Goal: Information Seeking & Learning: Learn about a topic

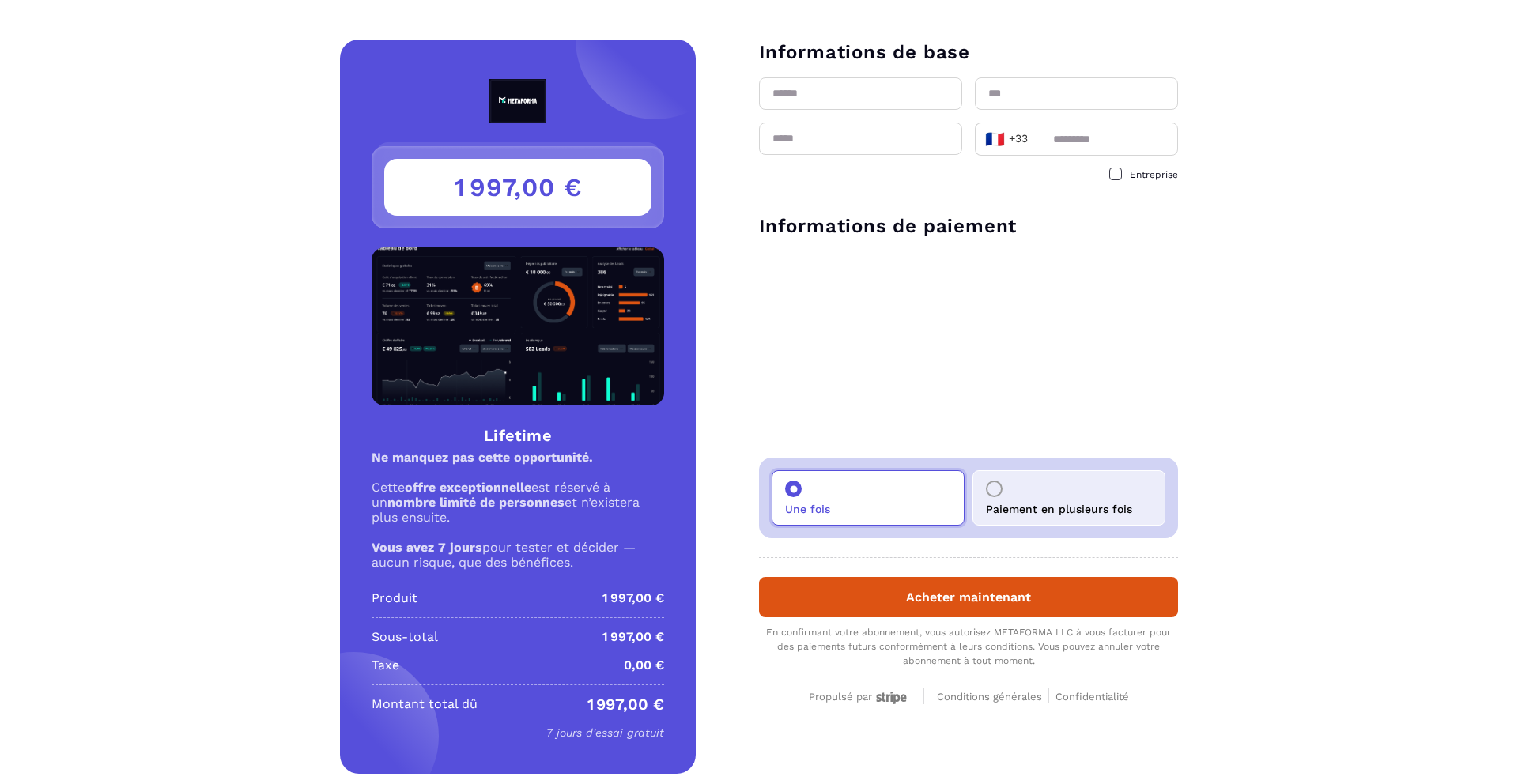
click at [498, 159] on h3 "1 997,00 €" at bounding box center [517, 186] width 267 height 57
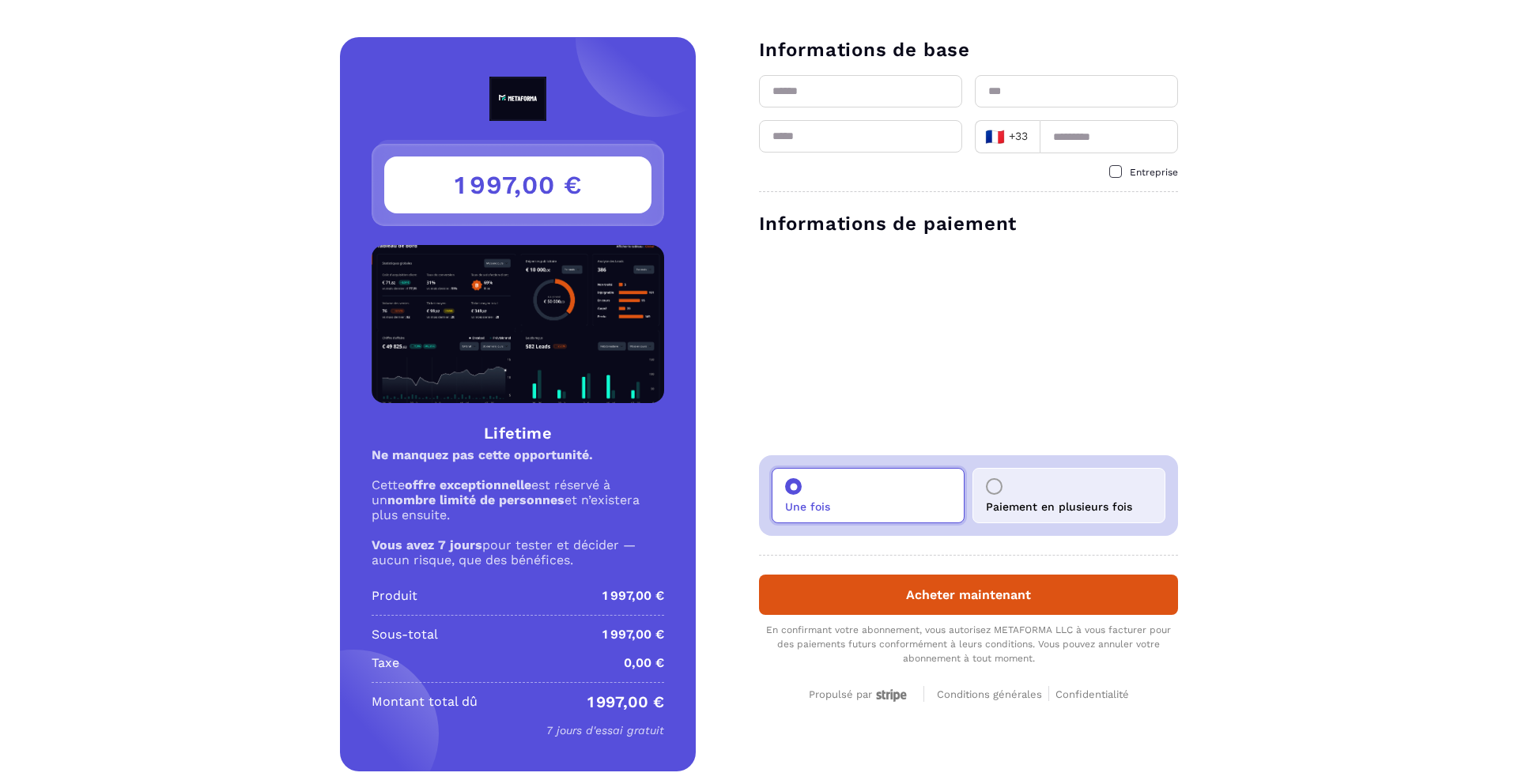
scroll to position [4, 0]
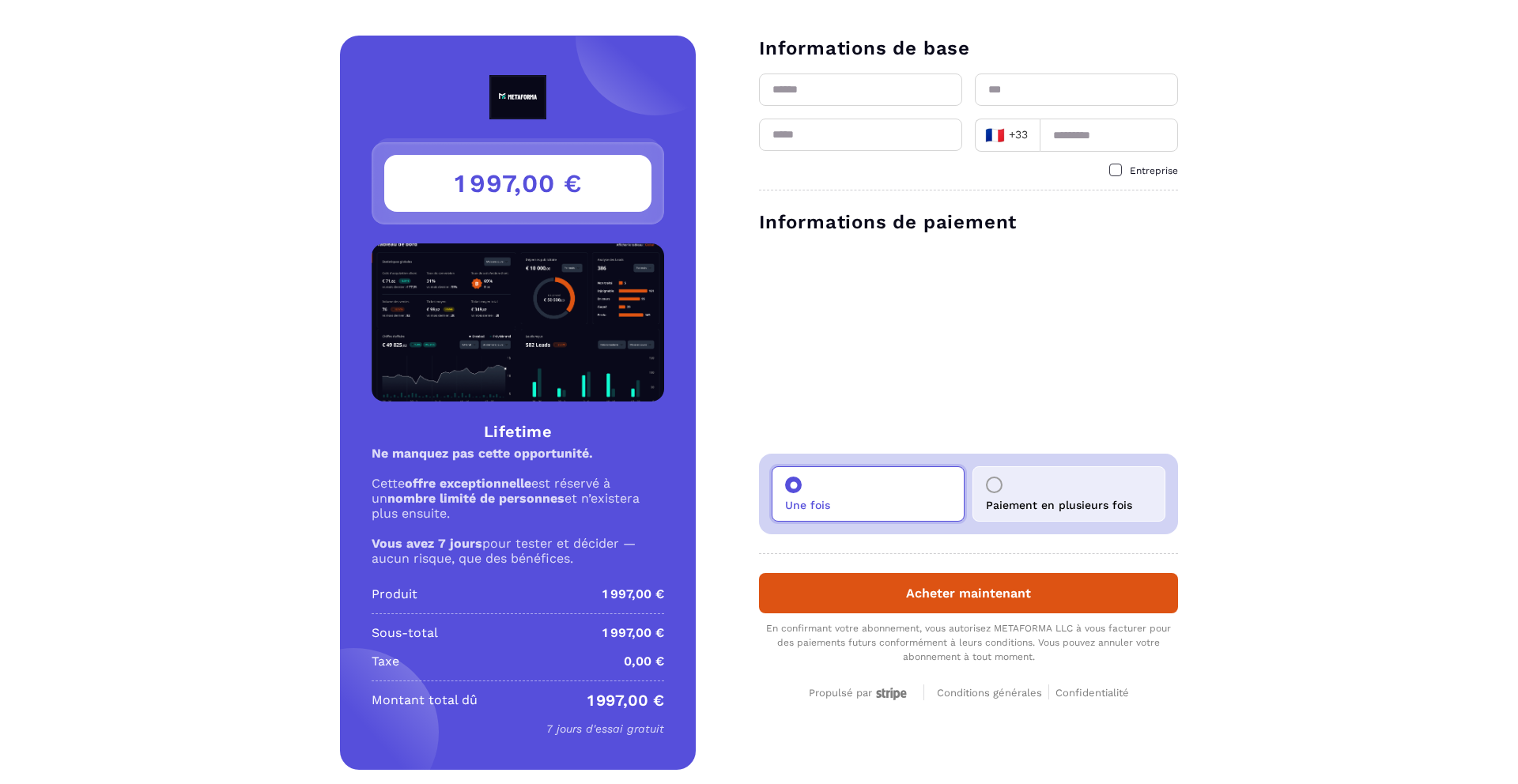
click at [520, 200] on h3 "1 997,00 €" at bounding box center [517, 182] width 267 height 57
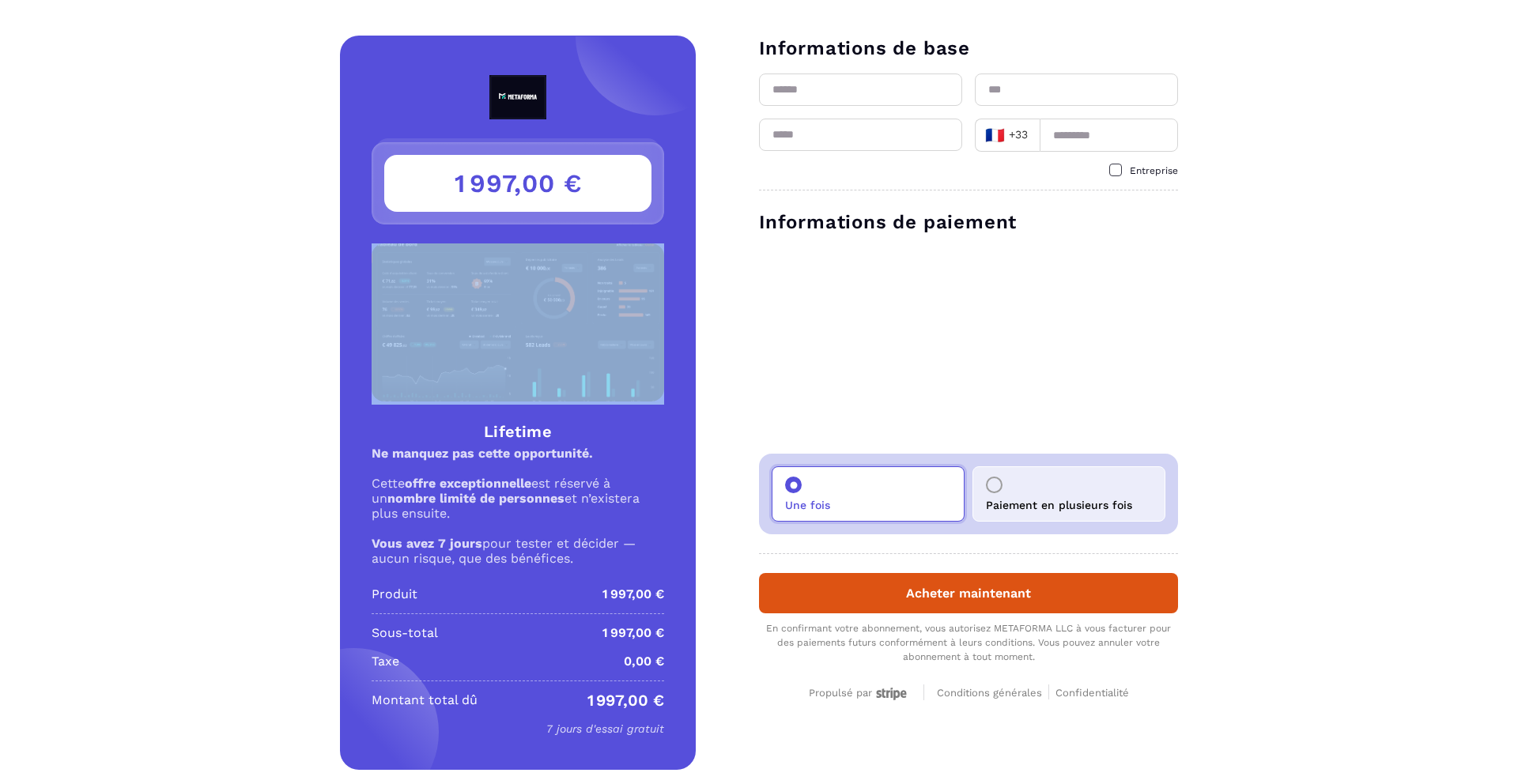
click at [520, 200] on h3 "1 997,00 €" at bounding box center [517, 182] width 267 height 57
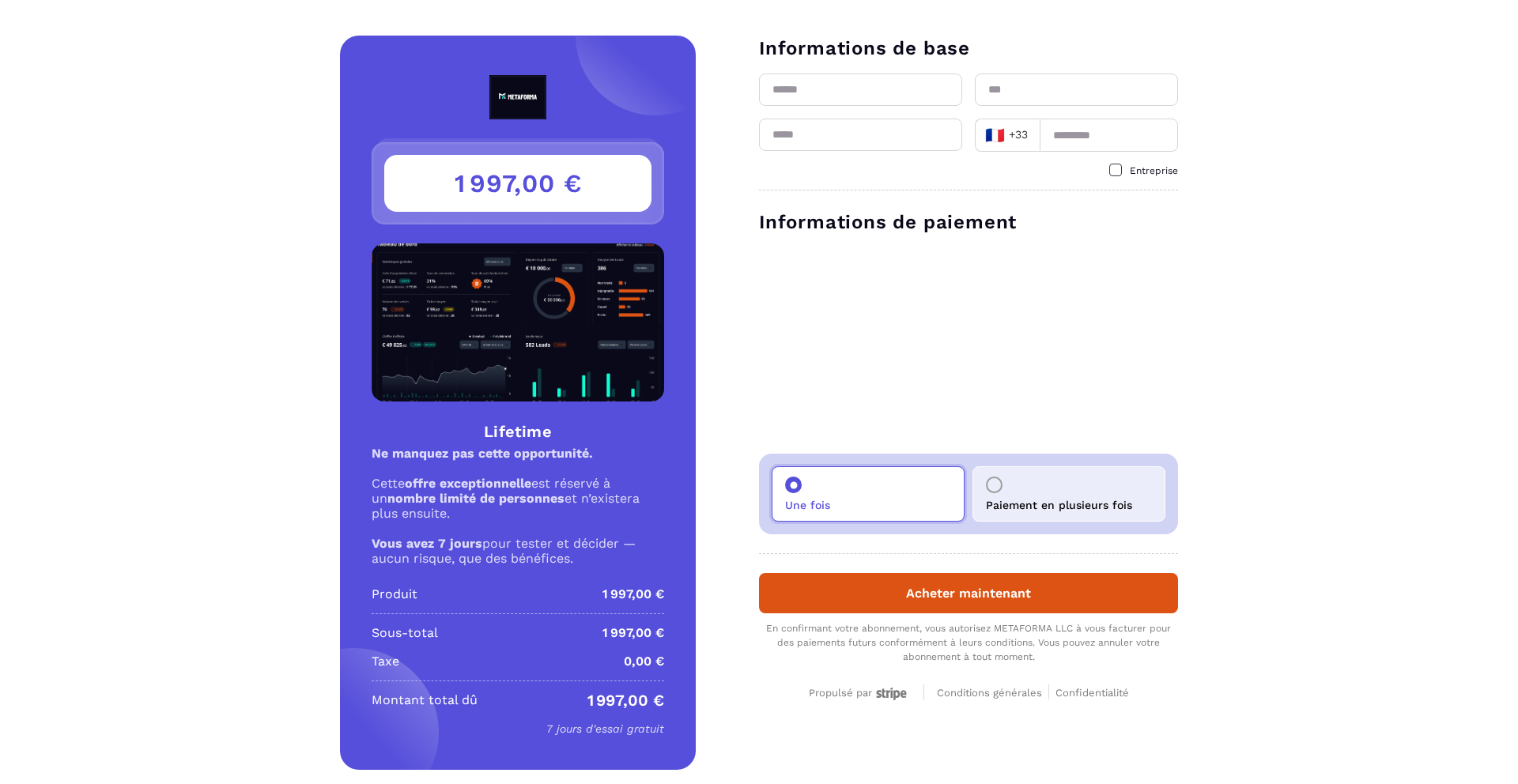
click at [543, 67] on div "1 997,00 € Lifetime Ne manquez pas cette opportunité. Cette offre exceptionnell…" at bounding box center [517, 402] width 356 height 734
click at [525, 101] on img at bounding box center [517, 97] width 130 height 44
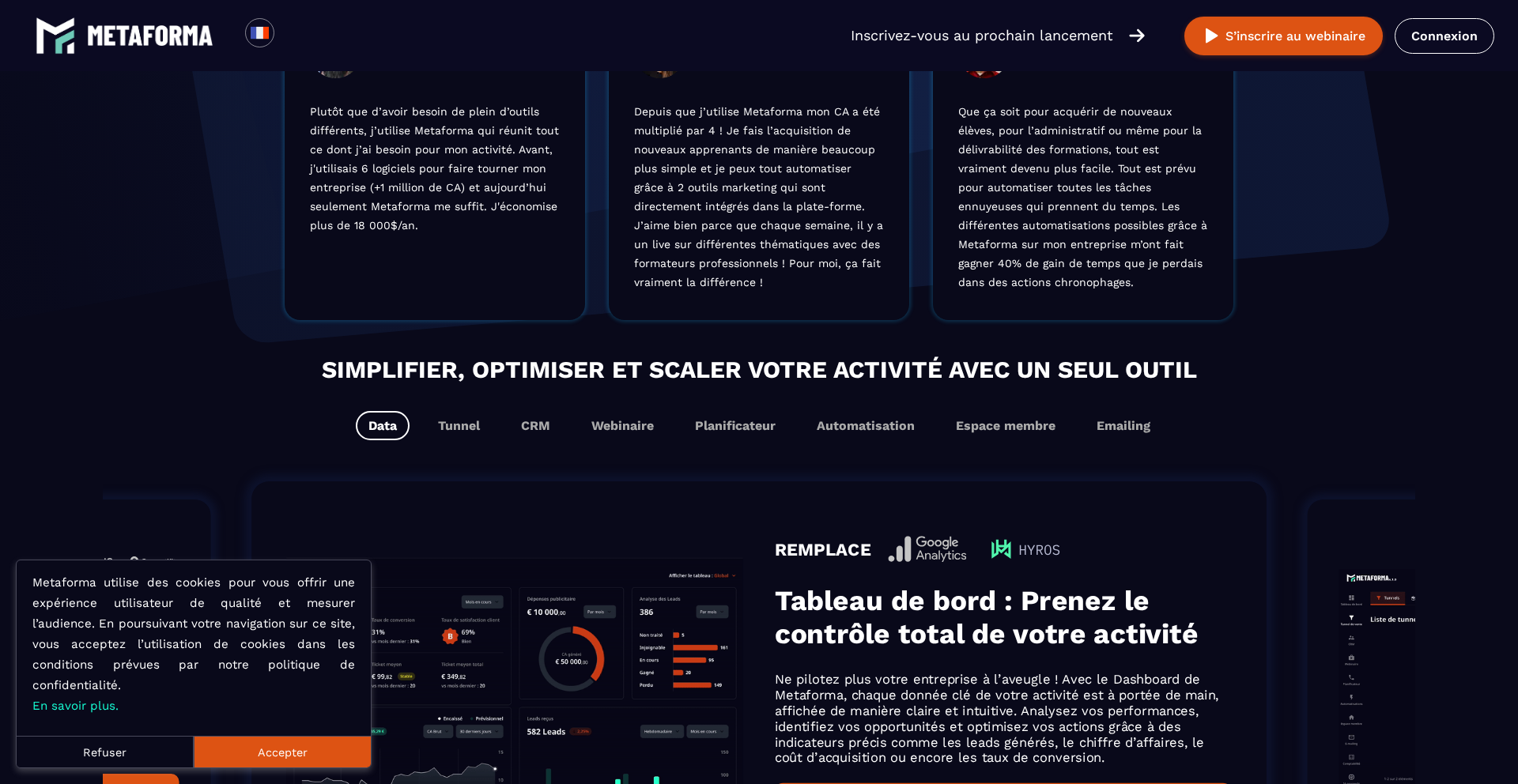
scroll to position [673, 0]
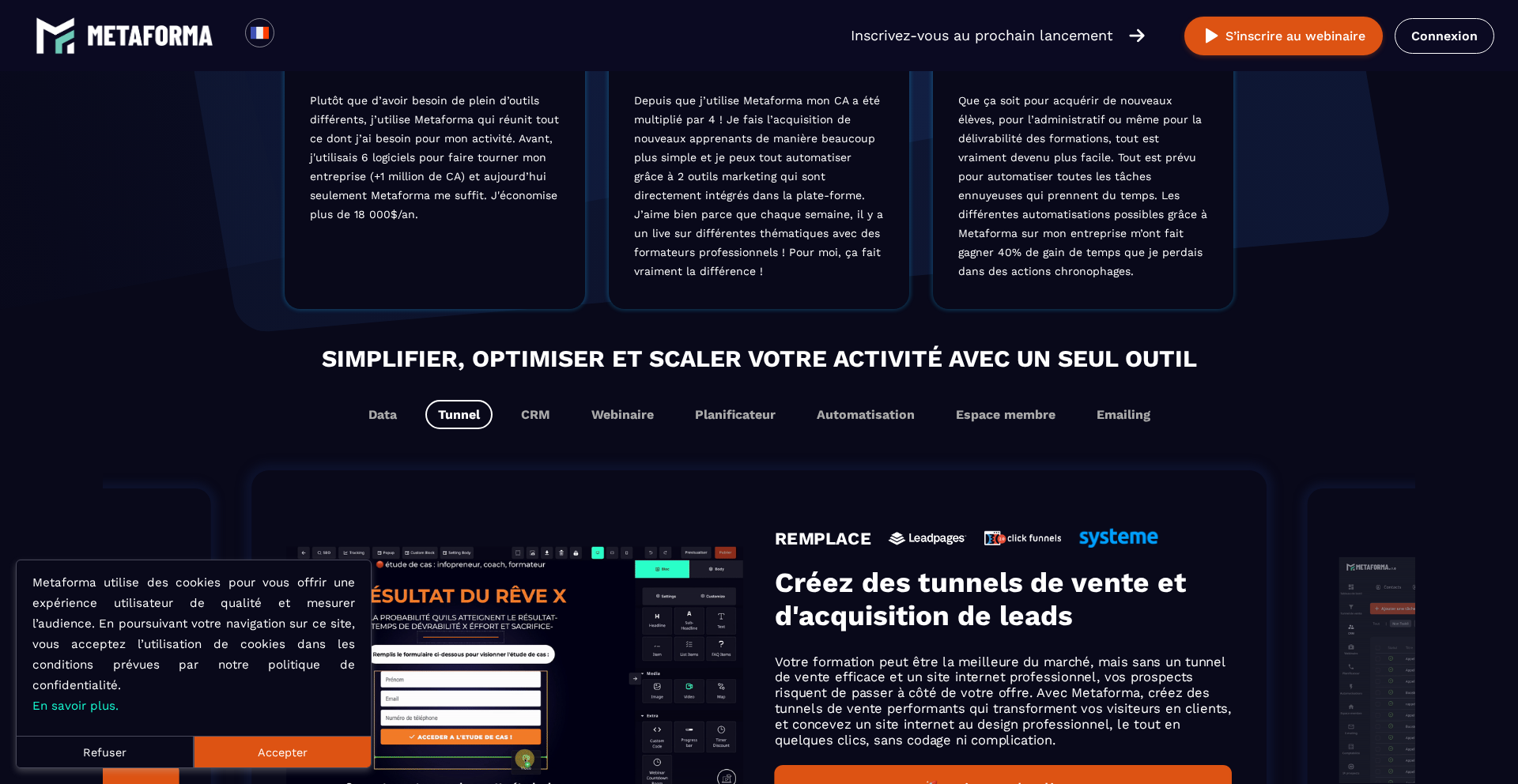
click at [326, 738] on button "Accepter" at bounding box center [282, 751] width 177 height 32
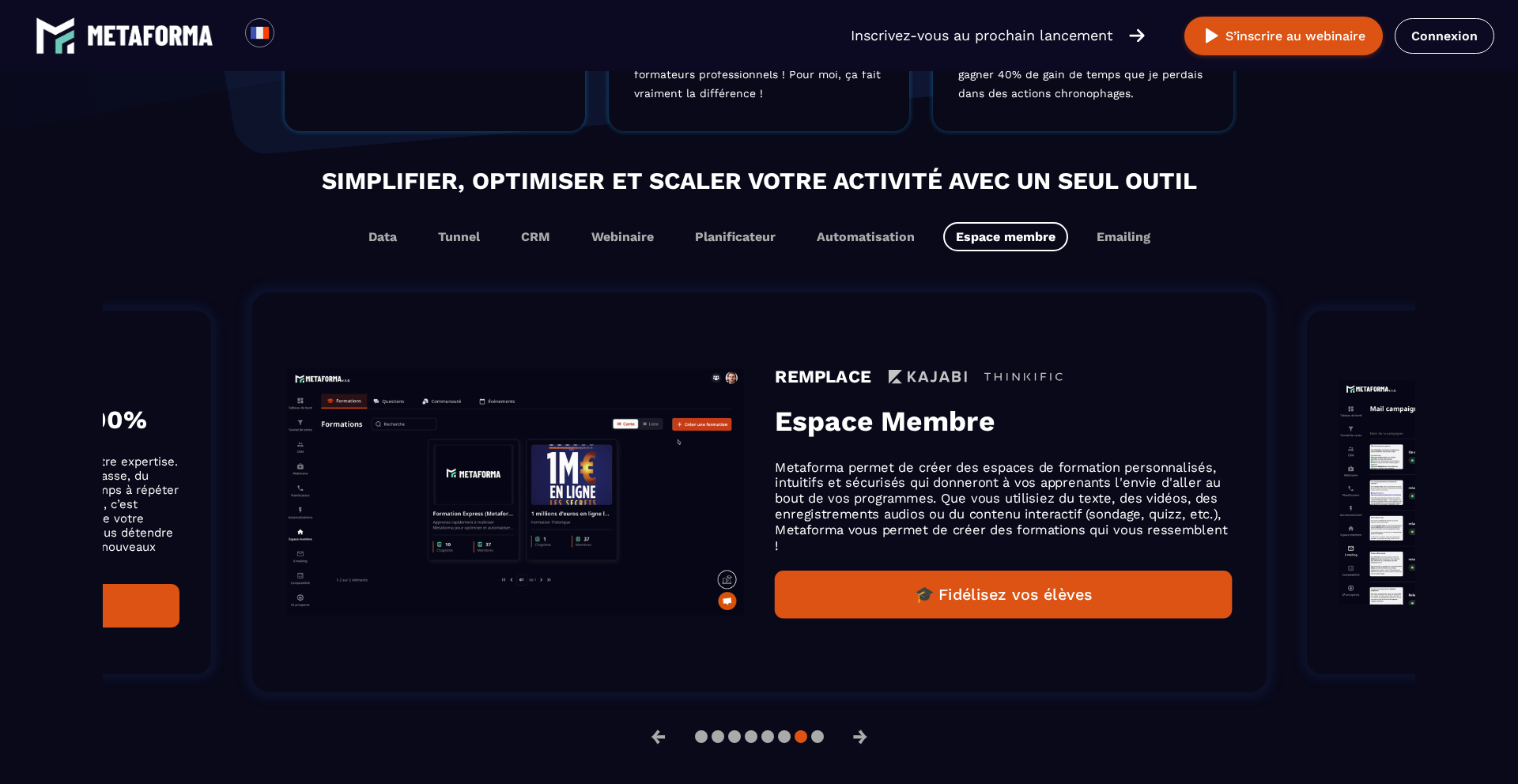
scroll to position [861, 0]
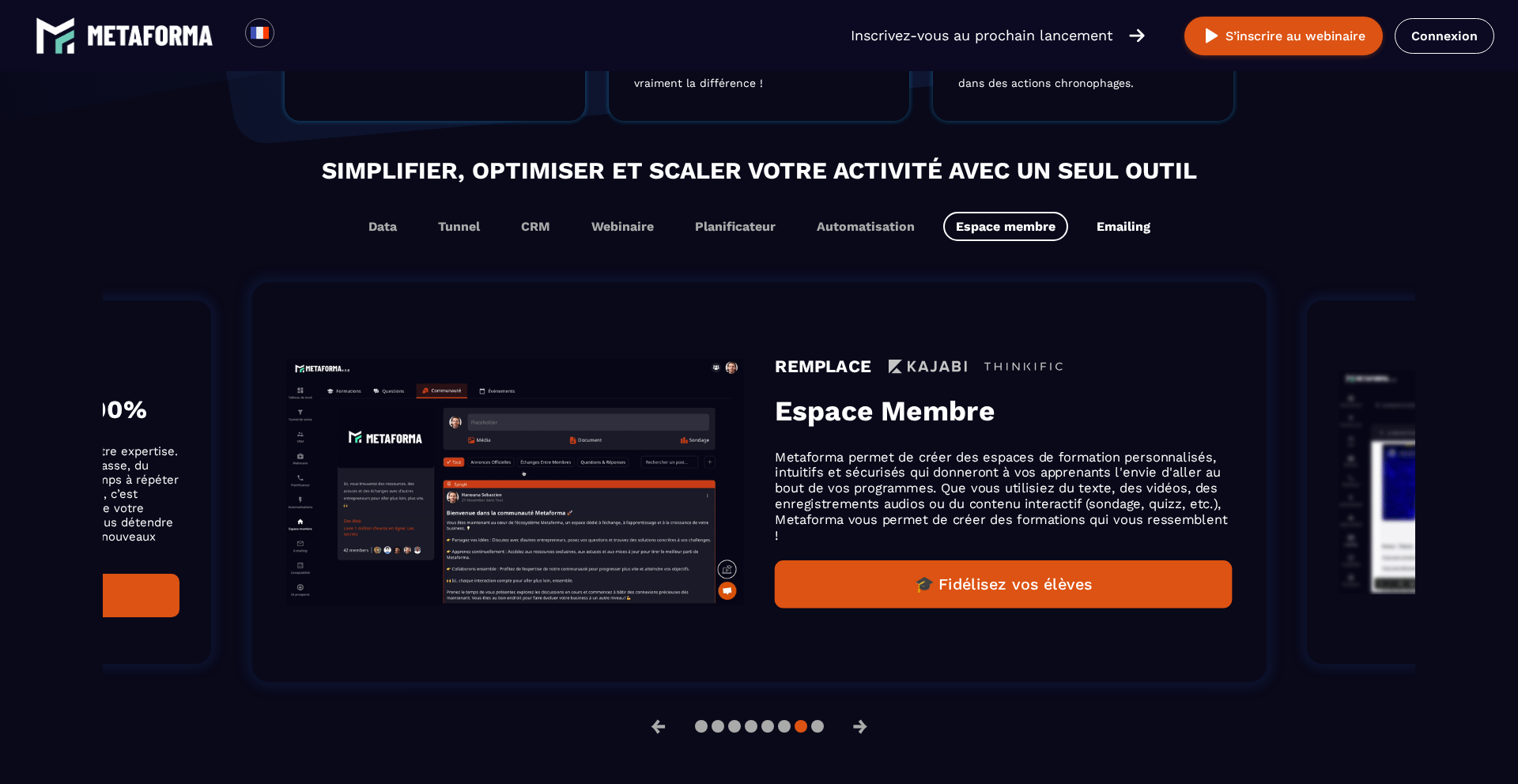
click at [1128, 241] on button "Emailing" at bounding box center [1122, 226] width 79 height 29
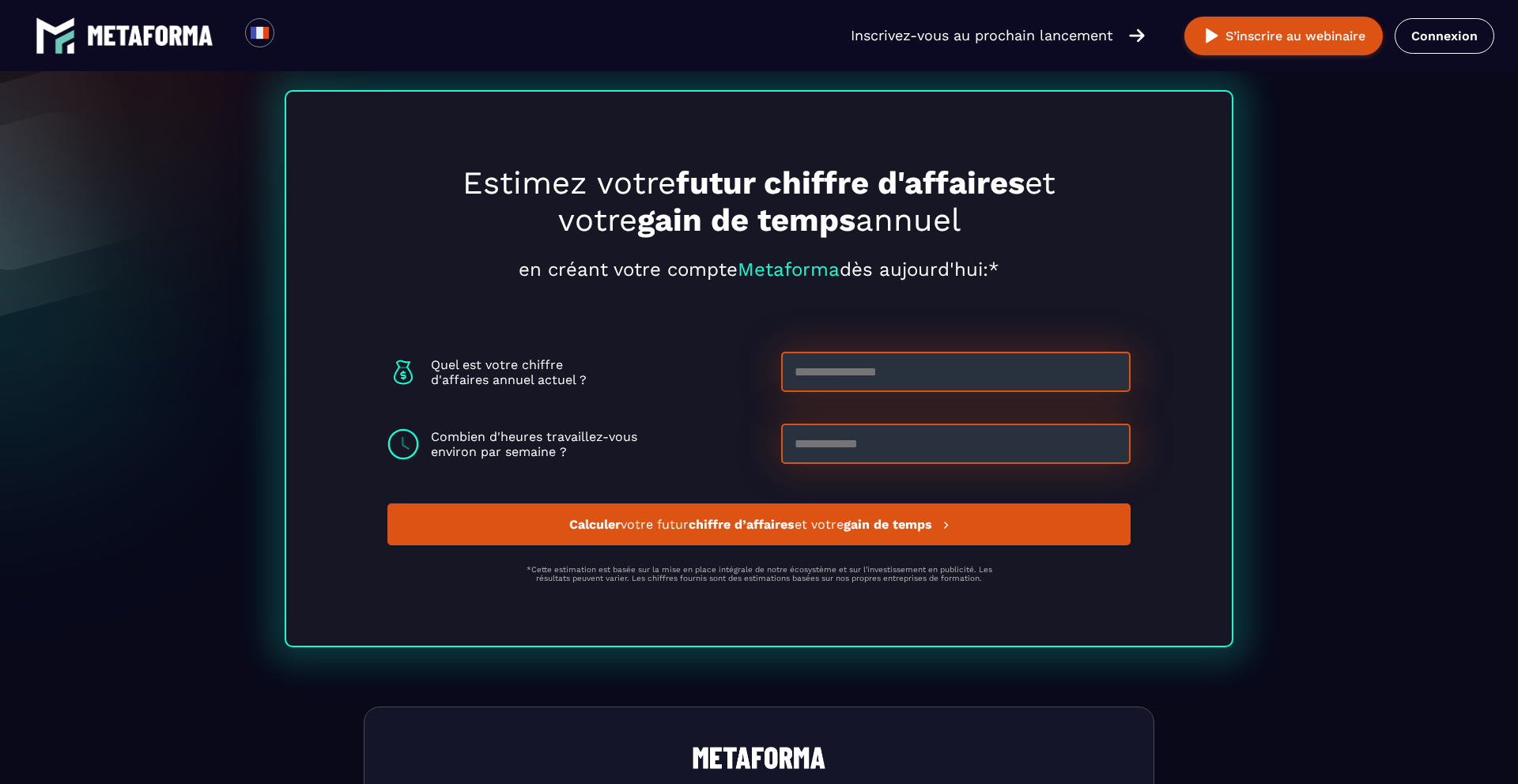
scroll to position [4111, 0]
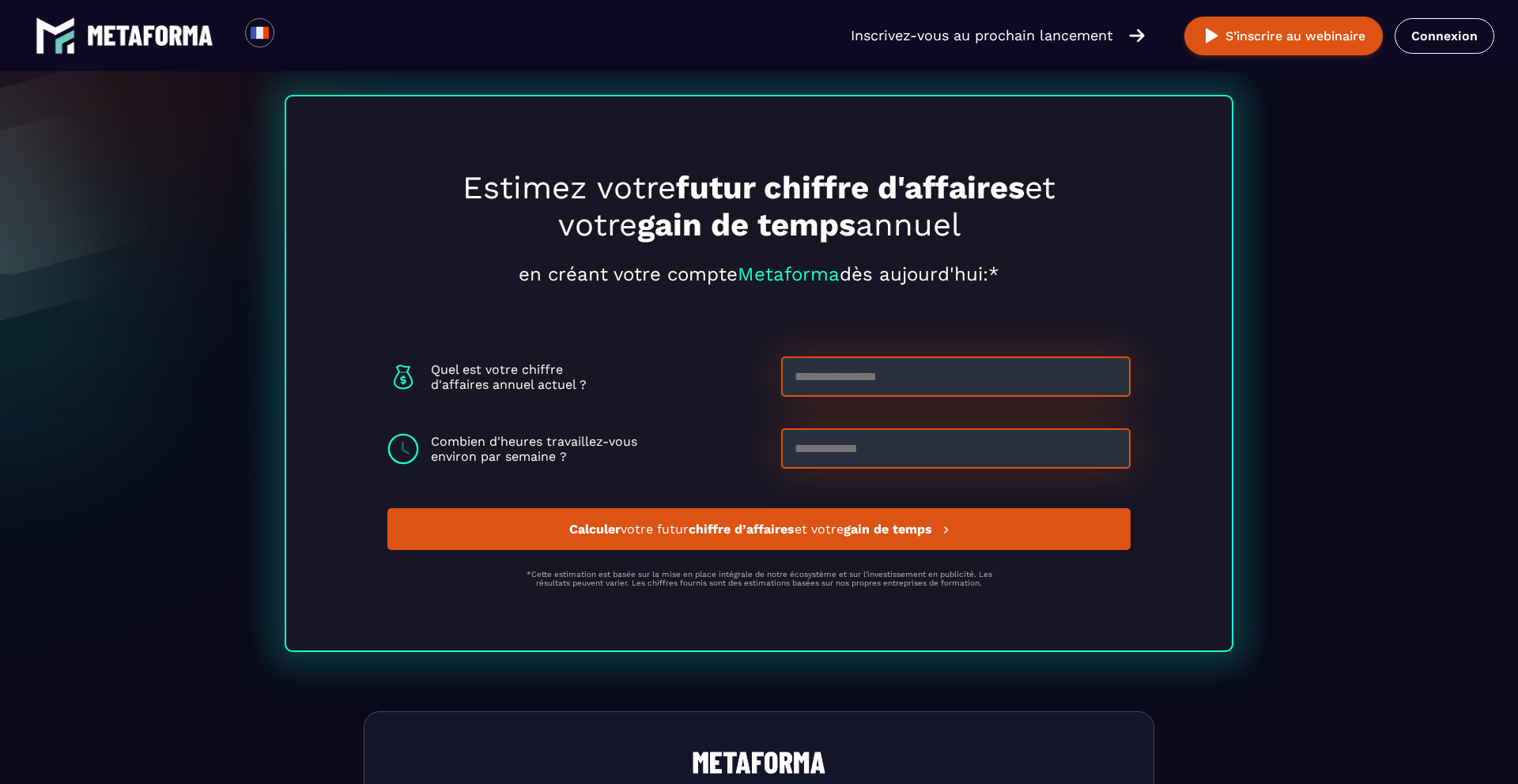
click at [832, 380] on input at bounding box center [956, 377] width 350 height 40
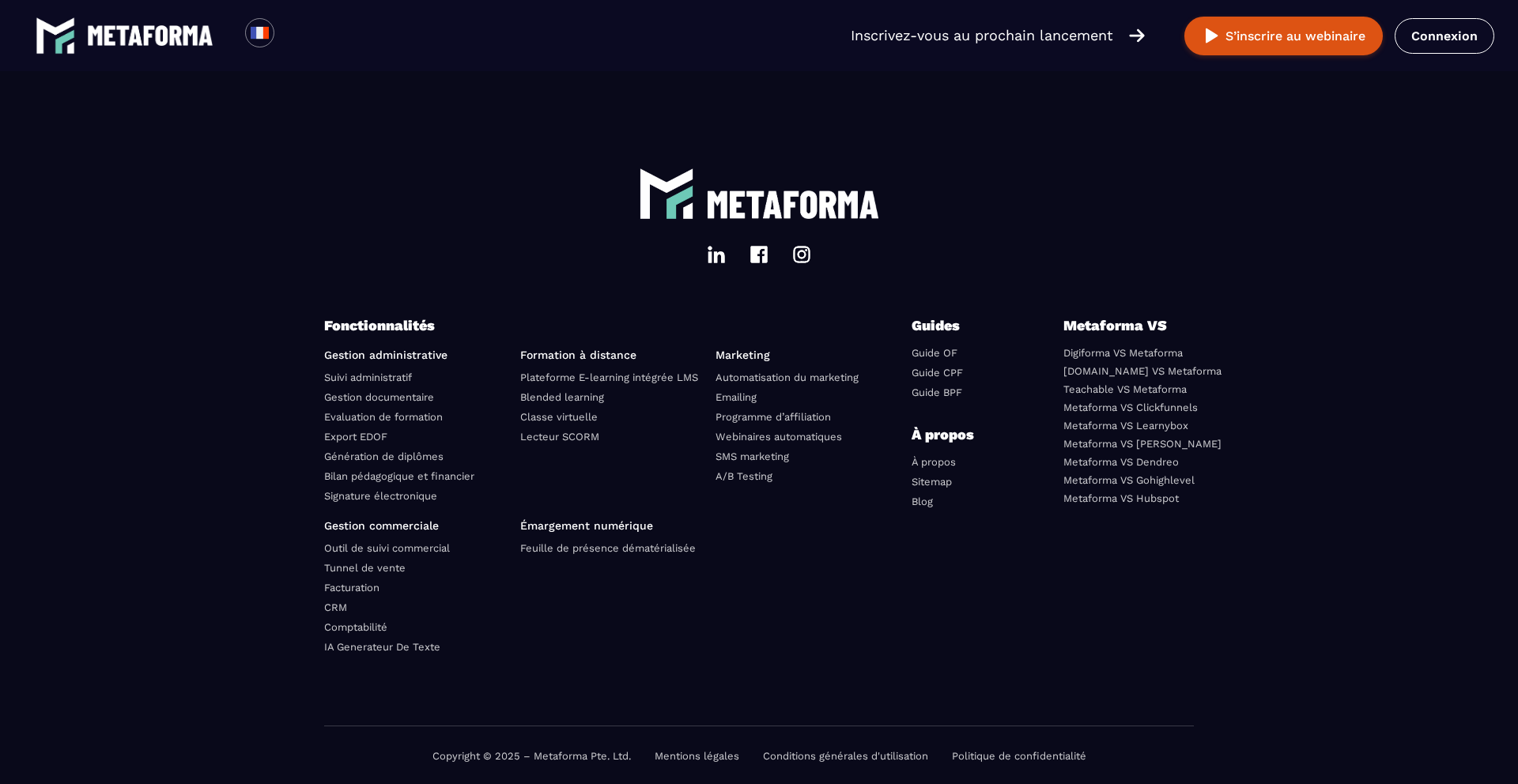
scroll to position [5391, 0]
click at [375, 585] on link "Facturation" at bounding box center [352, 586] width 56 height 12
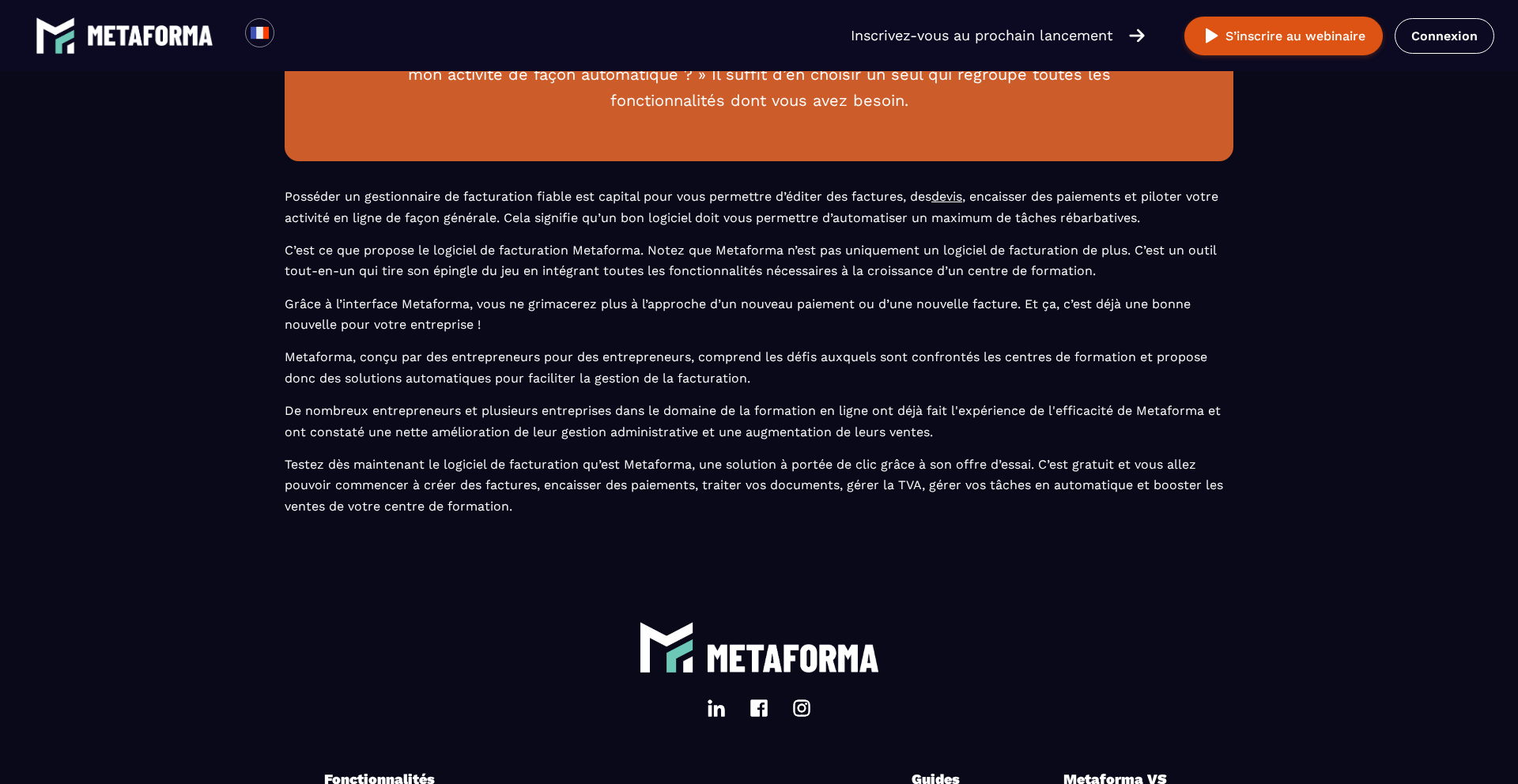
scroll to position [2732, 0]
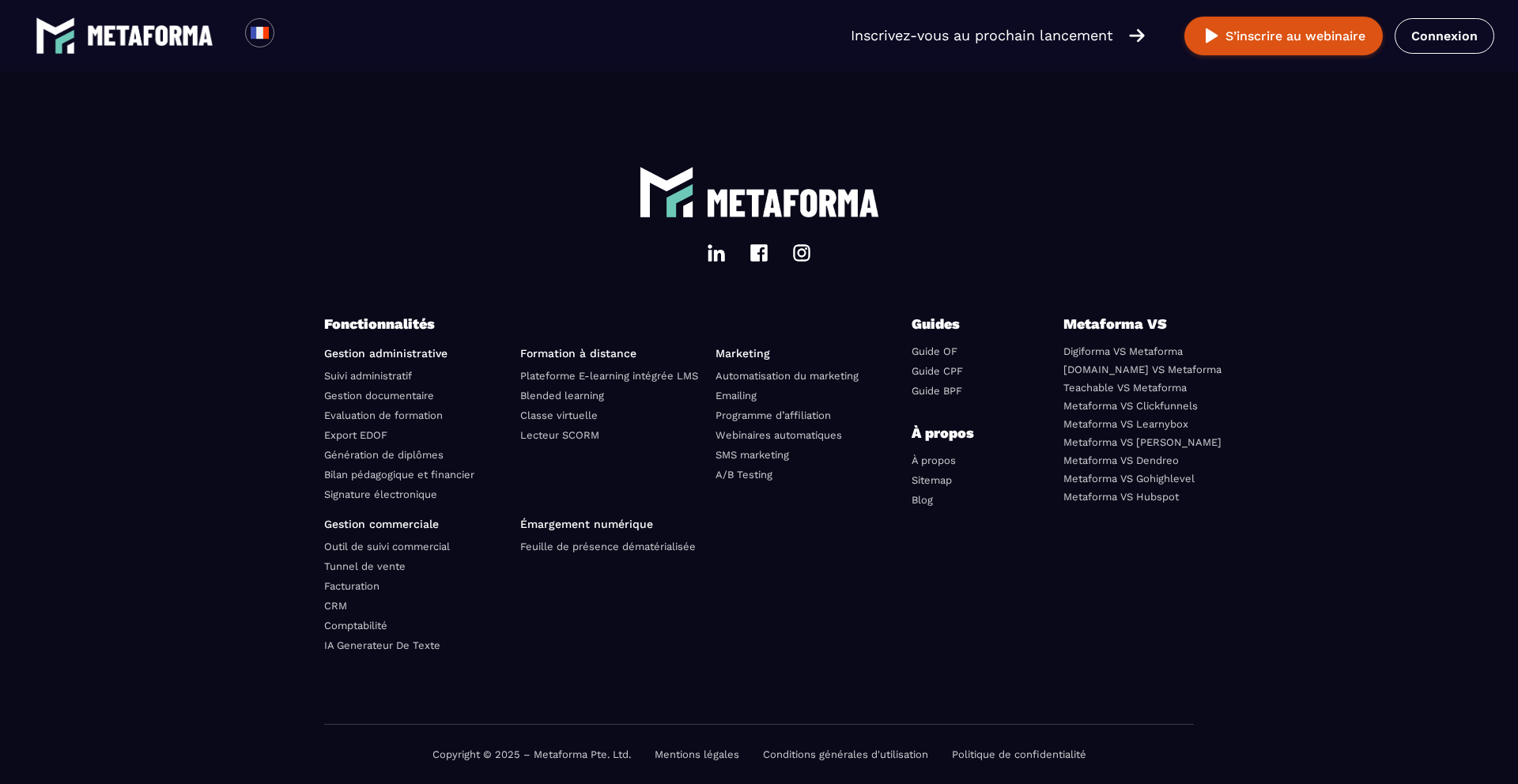
click at [364, 471] on link "Bilan pédagogique et financier" at bounding box center [399, 474] width 151 height 12
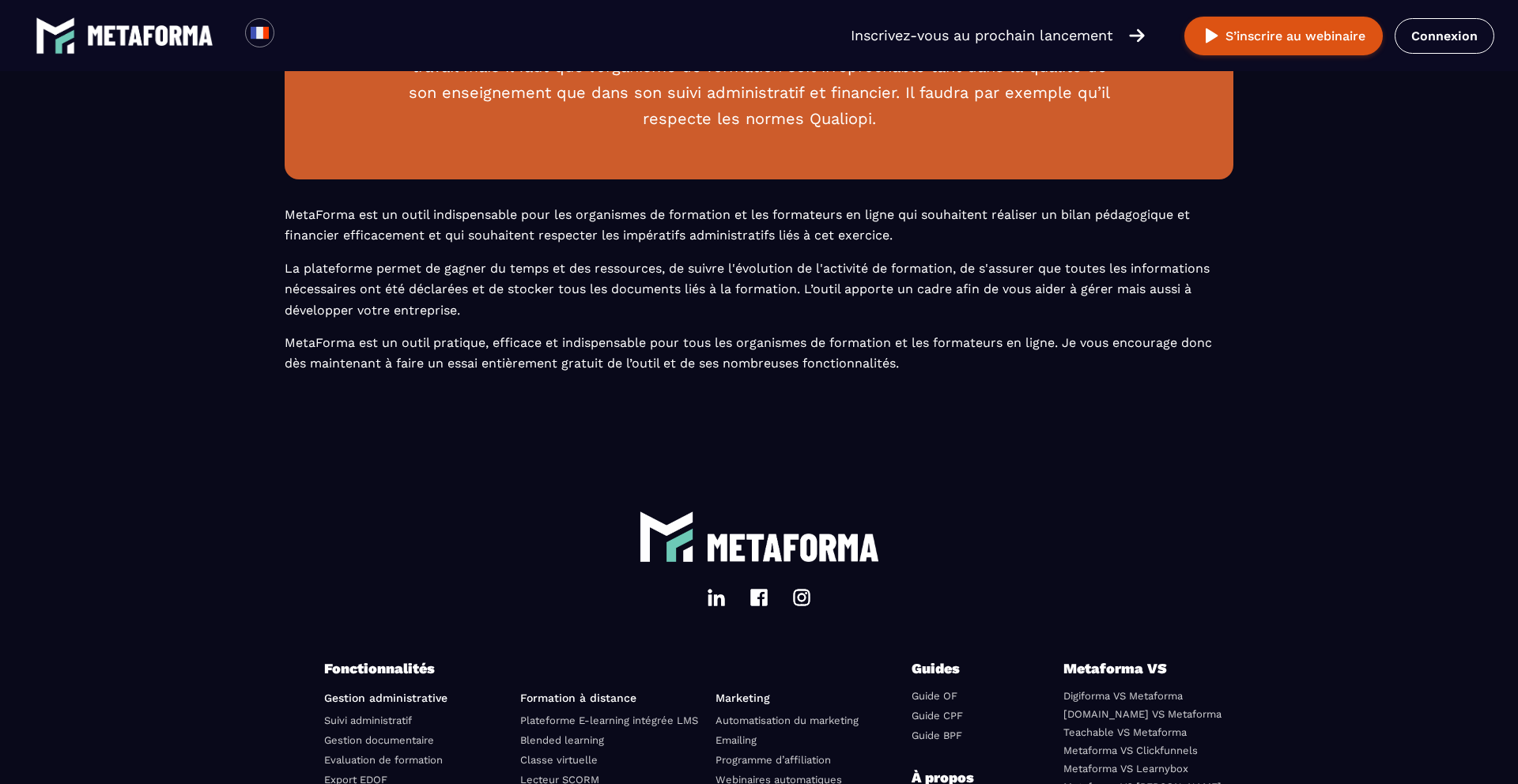
scroll to position [2614, 0]
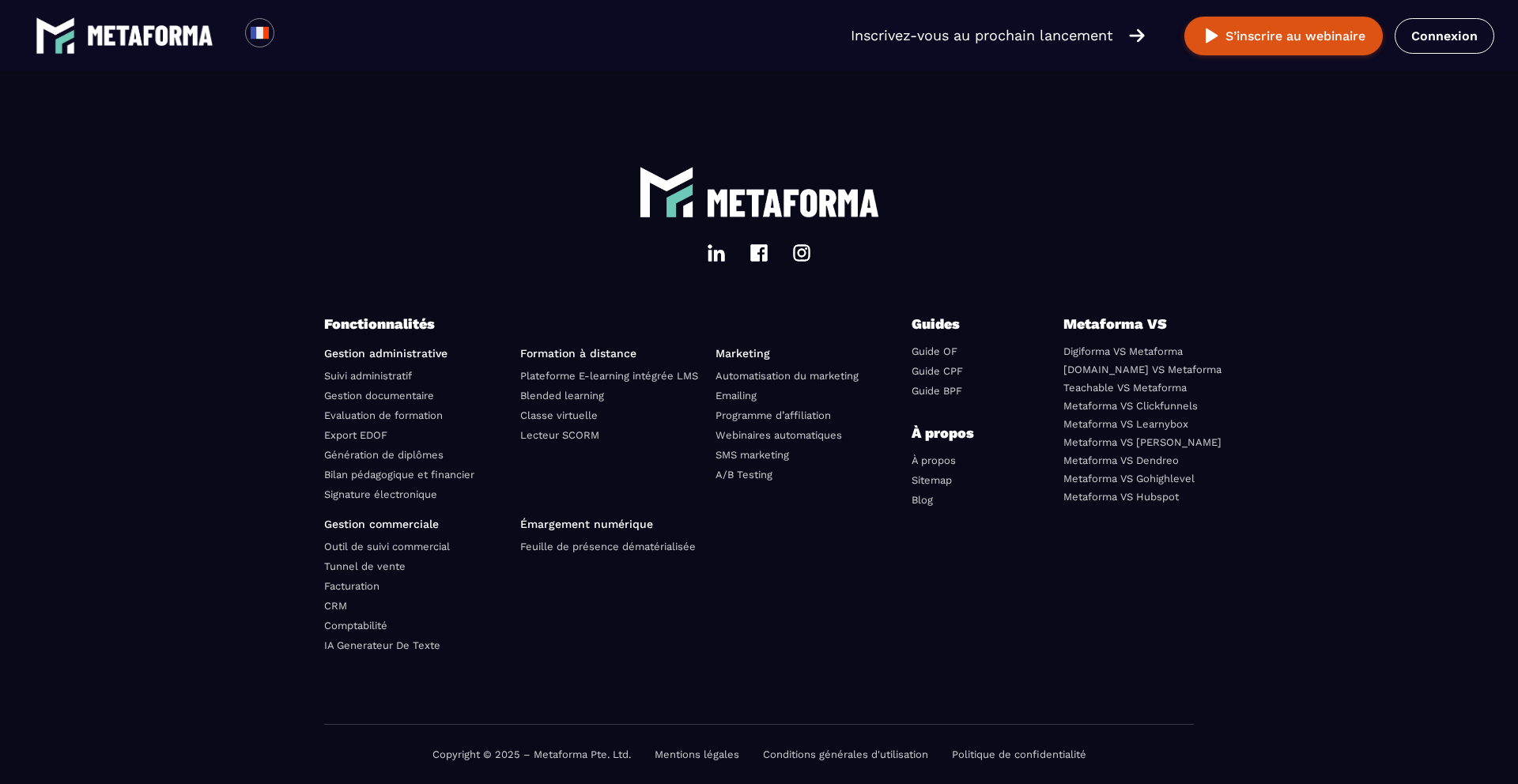
click at [737, 390] on link "Emailing" at bounding box center [736, 395] width 41 height 12
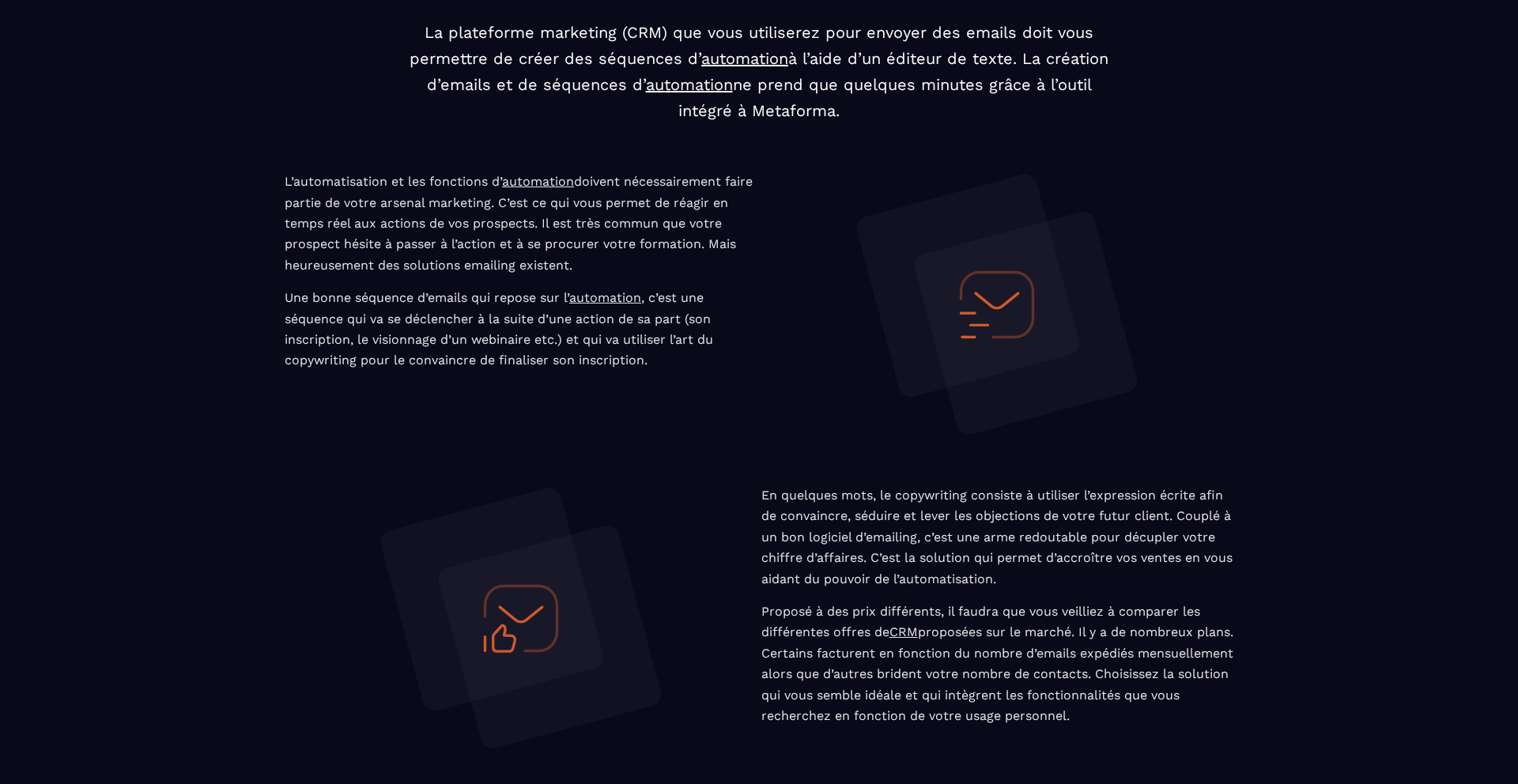
scroll to position [6, 0]
